Goal: Information Seeking & Learning: Learn about a topic

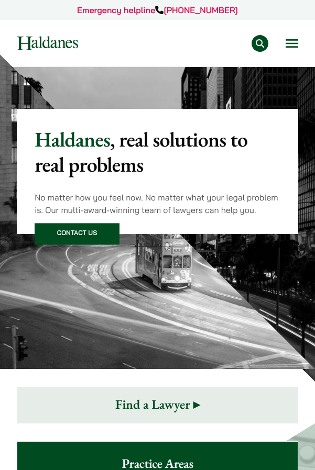
click at [291, 42] on button "Open menu" at bounding box center [292, 43] width 13 height 8
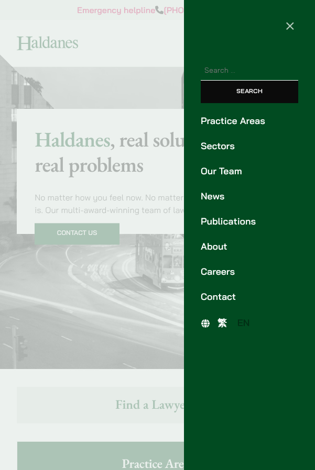
click at [270, 115] on link "Practice Areas" at bounding box center [249, 121] width 97 height 14
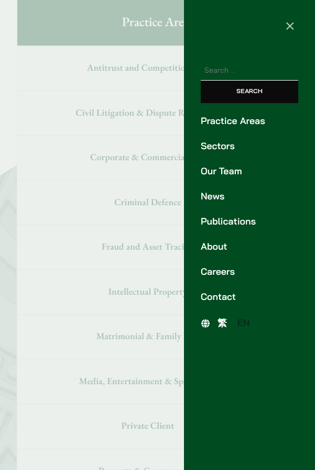
click at [292, 27] on span "×" at bounding box center [290, 25] width 10 height 19
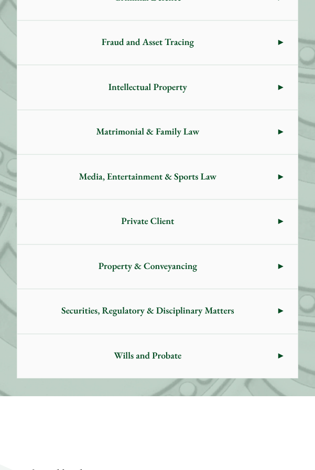
scroll to position [704, 0]
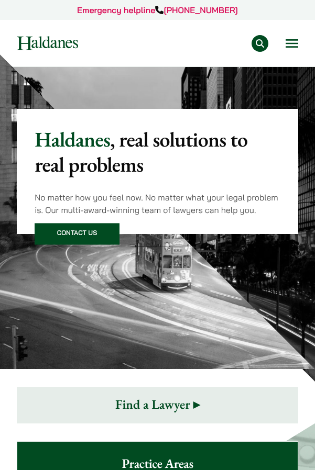
click at [289, 42] on button "Open menu" at bounding box center [292, 43] width 13 height 8
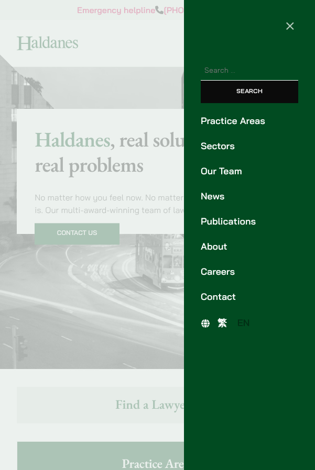
click at [243, 119] on link "Practice Areas" at bounding box center [249, 121] width 97 height 14
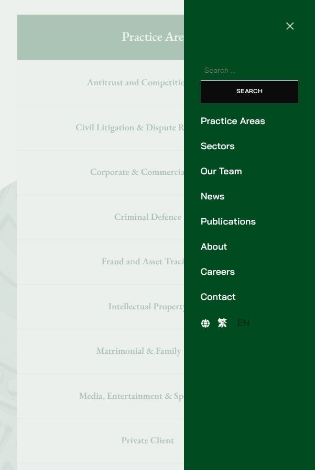
scroll to position [442, 0]
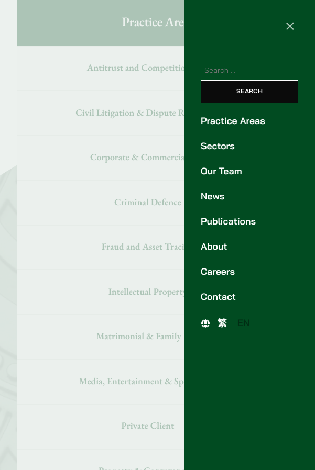
click at [290, 28] on span "×" at bounding box center [290, 25] width 10 height 19
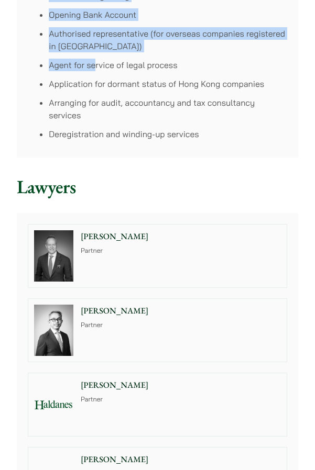
scroll to position [790, 0]
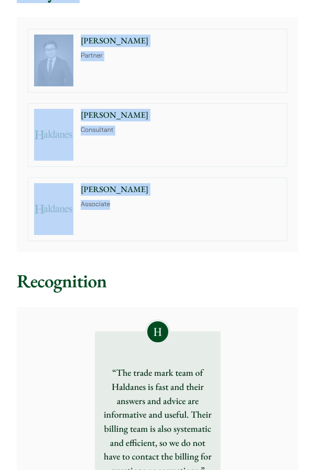
scroll to position [336, 0]
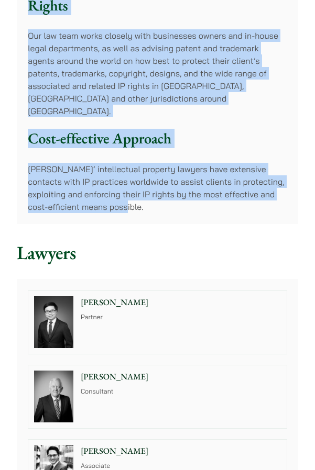
drag, startPoint x: 17, startPoint y: 99, endPoint x: 147, endPoint y: 190, distance: 158.7
copy article "Intellectual Property Share Overview At Haldanes, we recognise Intellectual Pro…"
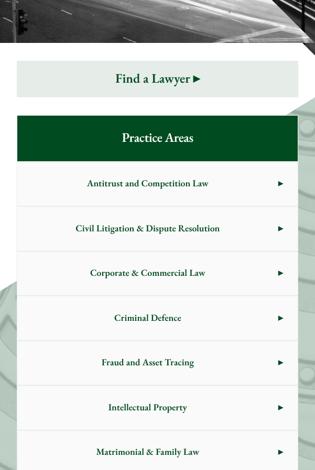
scroll to position [442, 0]
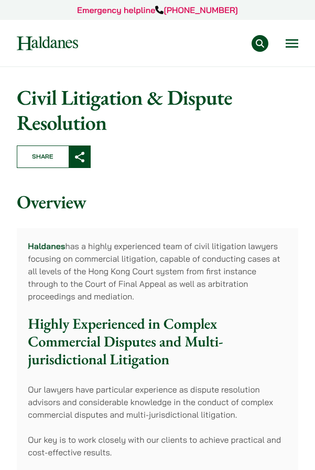
drag, startPoint x: 16, startPoint y: 92, endPoint x: 122, endPoint y: 492, distance: 414.7
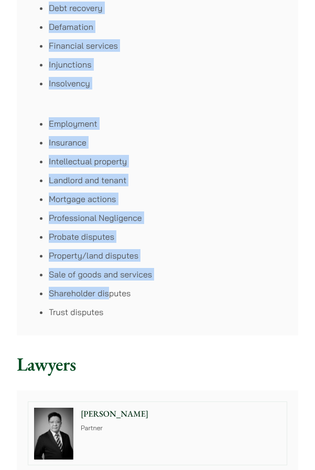
scroll to position [943, 0]
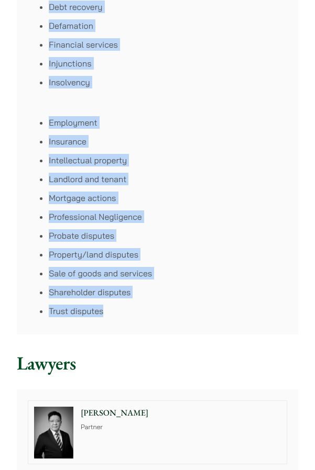
drag, startPoint x: 20, startPoint y: 97, endPoint x: 113, endPoint y: 300, distance: 223.2
copy article "Lorem Ipsumdolor & Sitamet Consectetu Adipi Elitsedd Eiusmodt inc u labore etdo…"
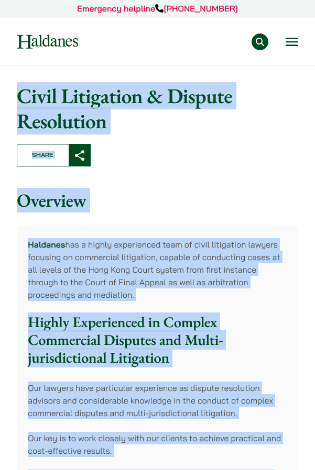
scroll to position [0, 0]
